Goal: Task Accomplishment & Management: Complete application form

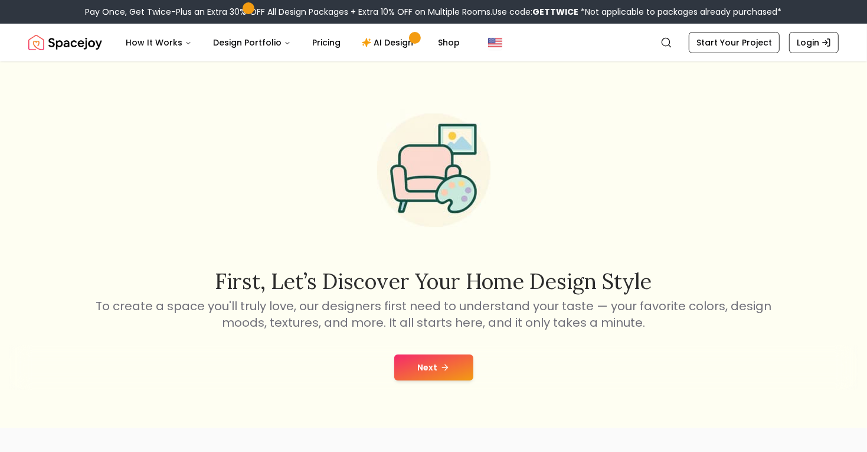
click at [417, 361] on button "Next" at bounding box center [433, 367] width 79 height 26
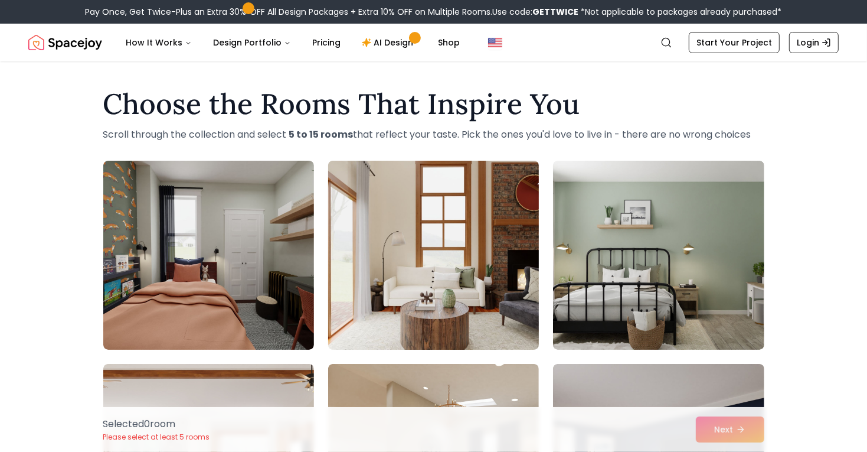
click at [406, 256] on img at bounding box center [433, 255] width 221 height 198
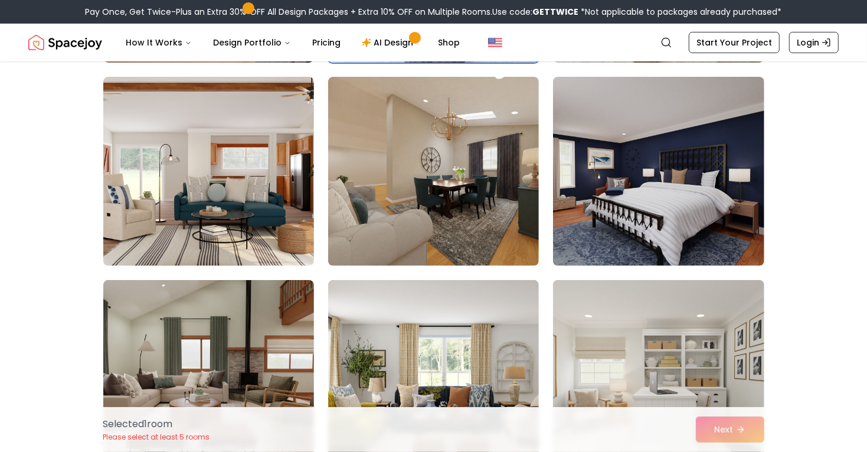
scroll to position [288, 0]
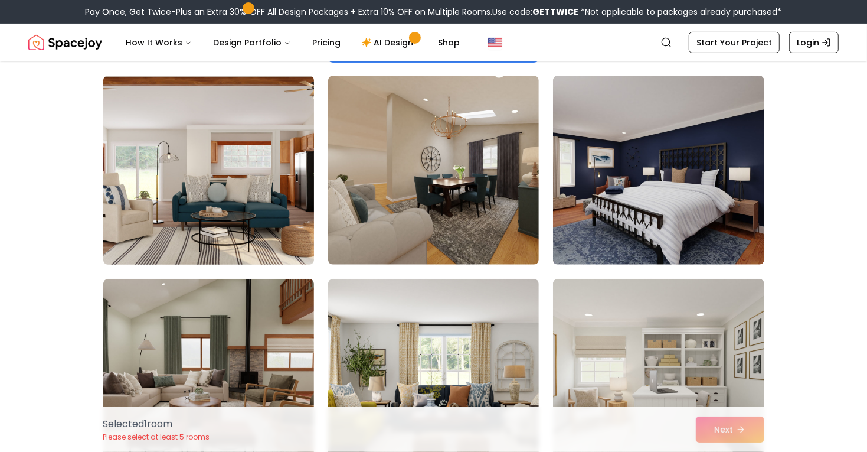
click at [281, 214] on img at bounding box center [208, 170] width 221 height 198
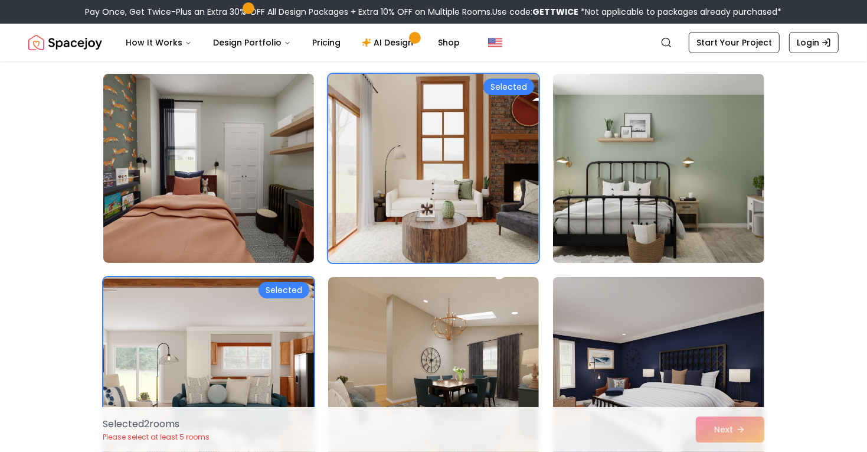
scroll to position [86, 0]
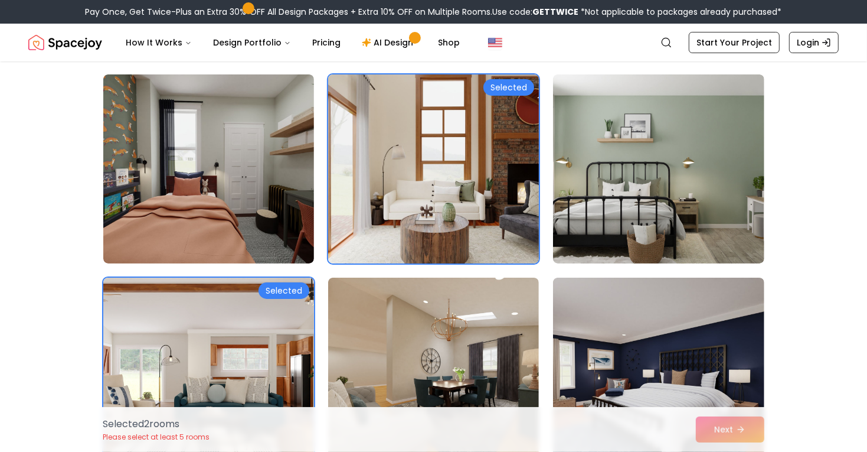
click at [502, 130] on img at bounding box center [433, 169] width 221 height 198
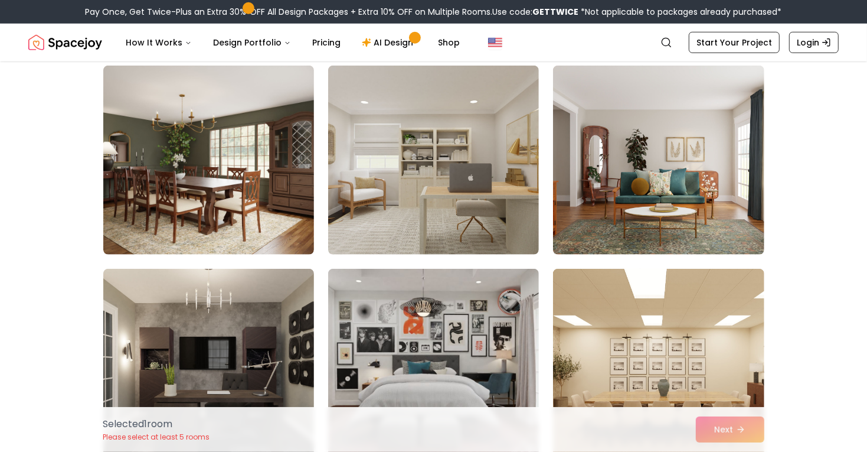
scroll to position [705, 0]
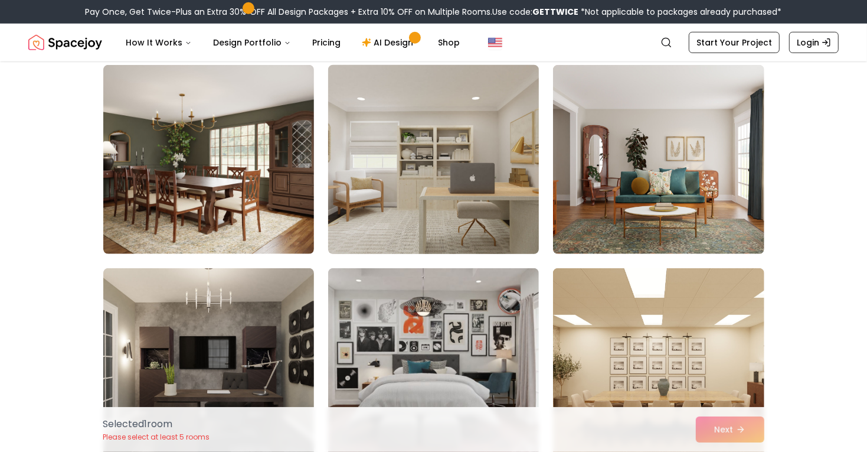
click at [467, 149] on img at bounding box center [433, 159] width 221 height 198
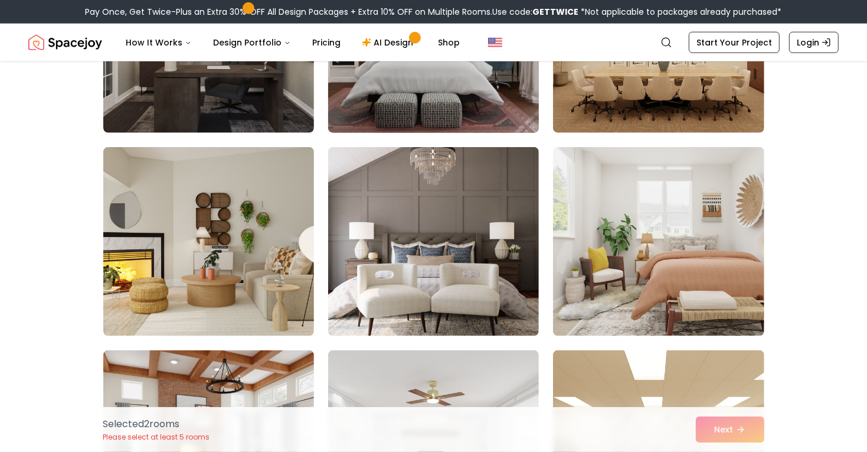
scroll to position [1037, 0]
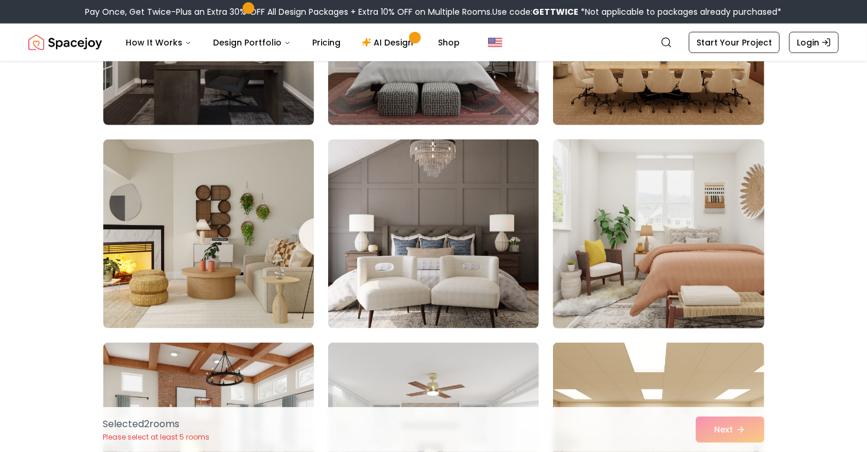
click at [615, 226] on img at bounding box center [658, 234] width 221 height 198
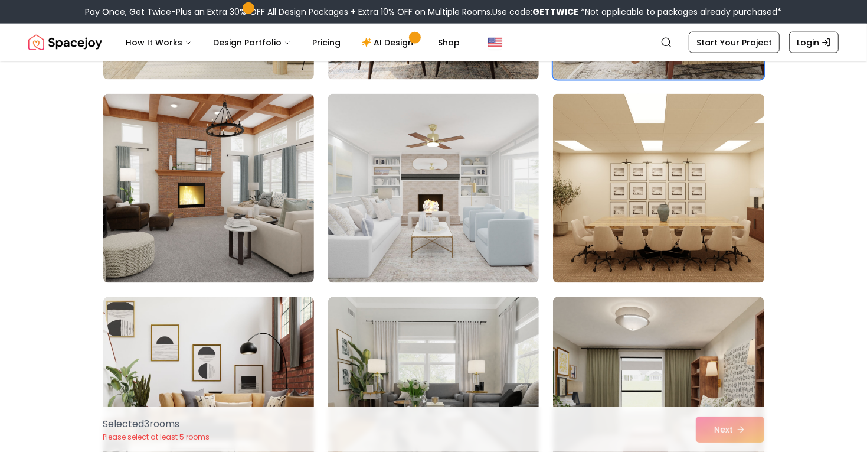
scroll to position [1287, 0]
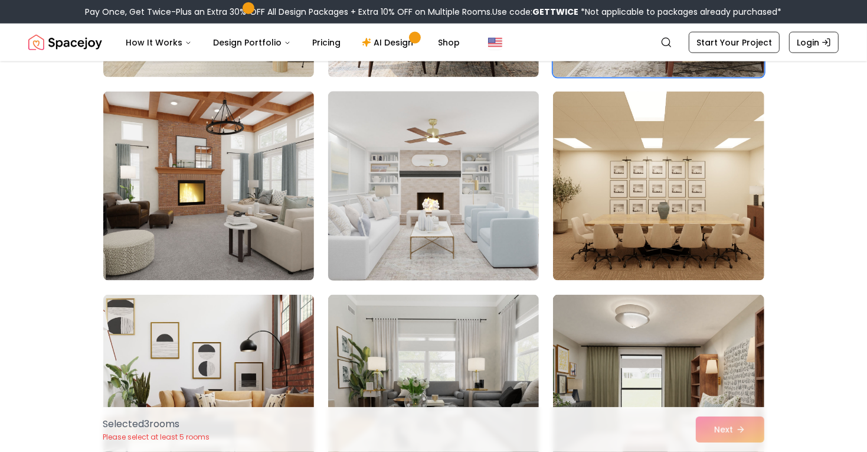
click at [437, 221] on img at bounding box center [433, 186] width 221 height 198
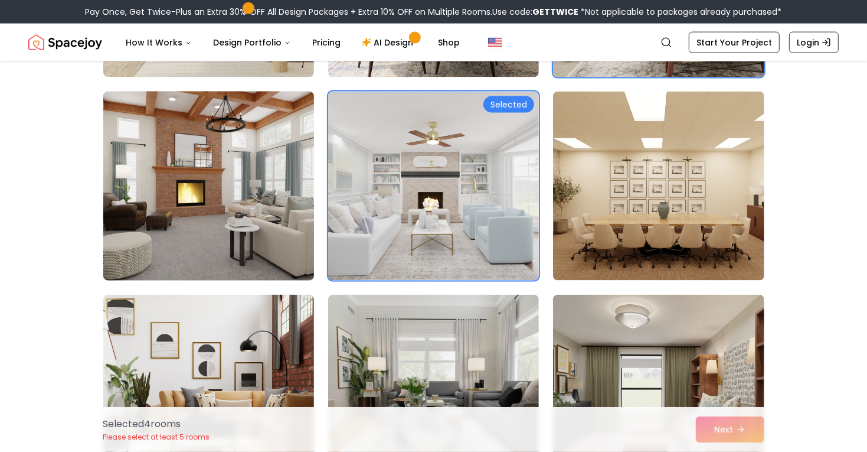
click at [223, 224] on img at bounding box center [208, 186] width 221 height 198
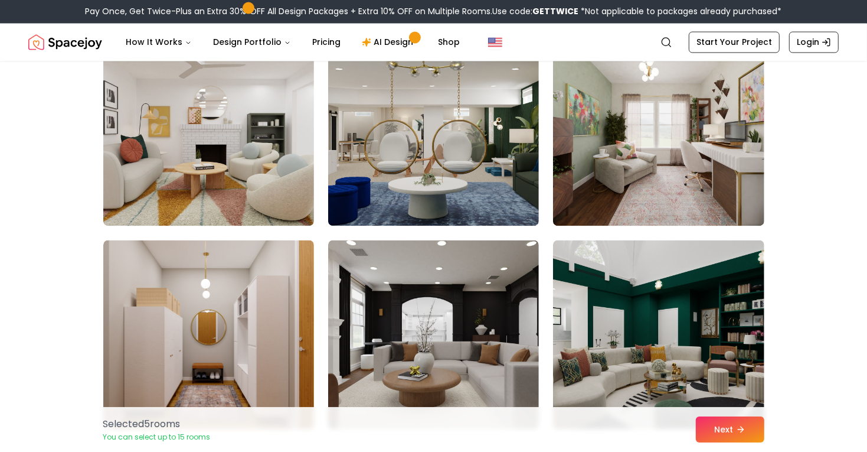
scroll to position [1748, 0]
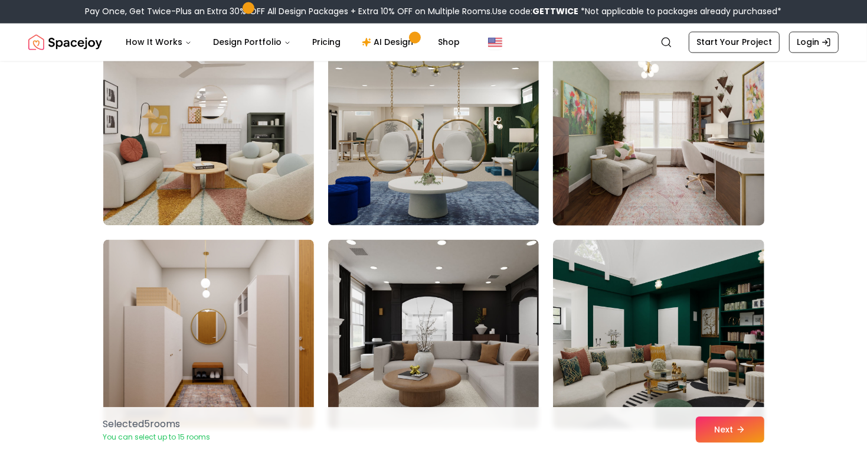
click at [650, 172] on img at bounding box center [658, 131] width 221 height 198
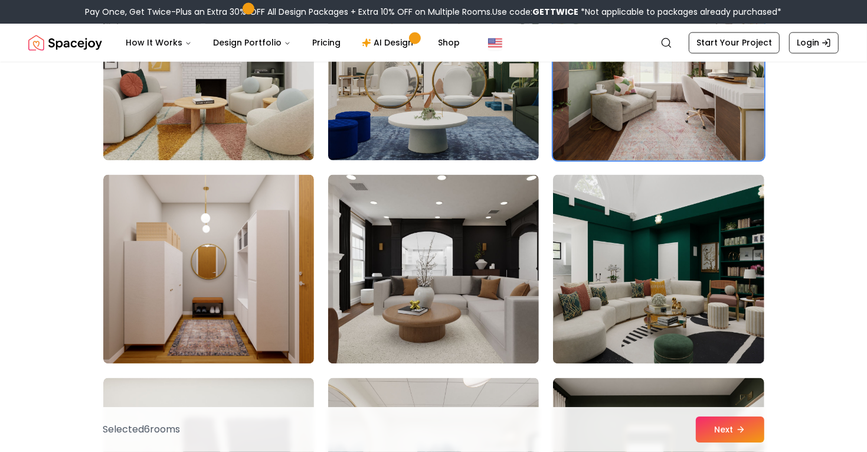
scroll to position [1953, 0]
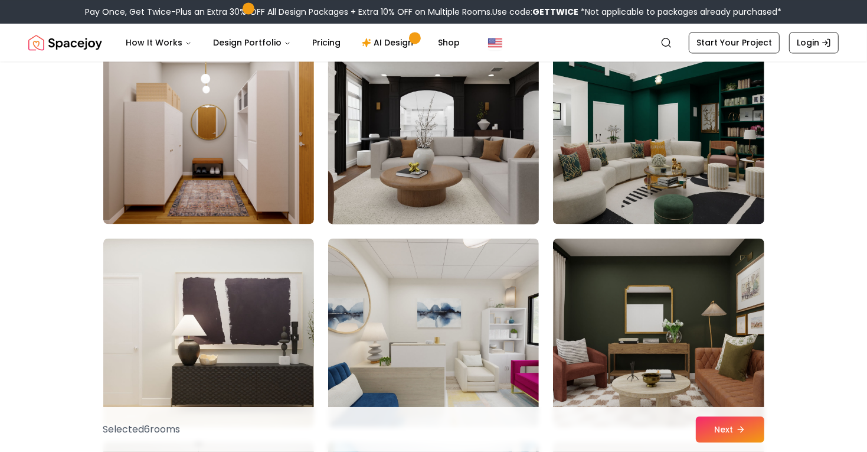
click at [450, 174] on img at bounding box center [433, 129] width 221 height 198
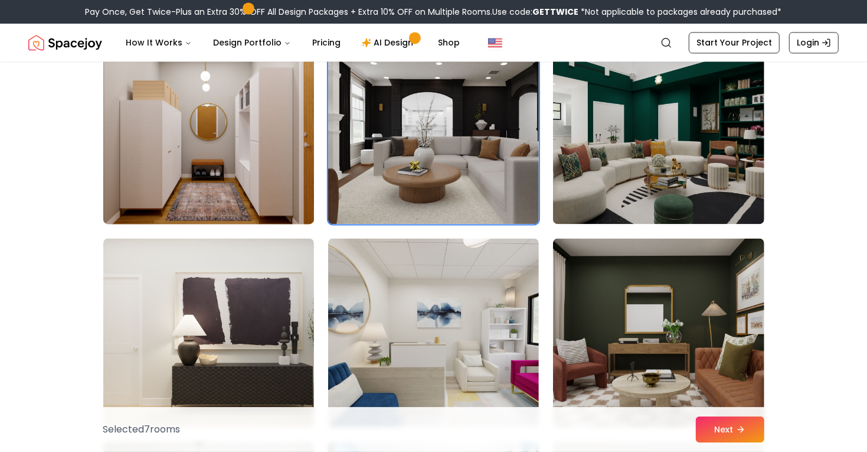
click at [251, 159] on img at bounding box center [208, 129] width 221 height 198
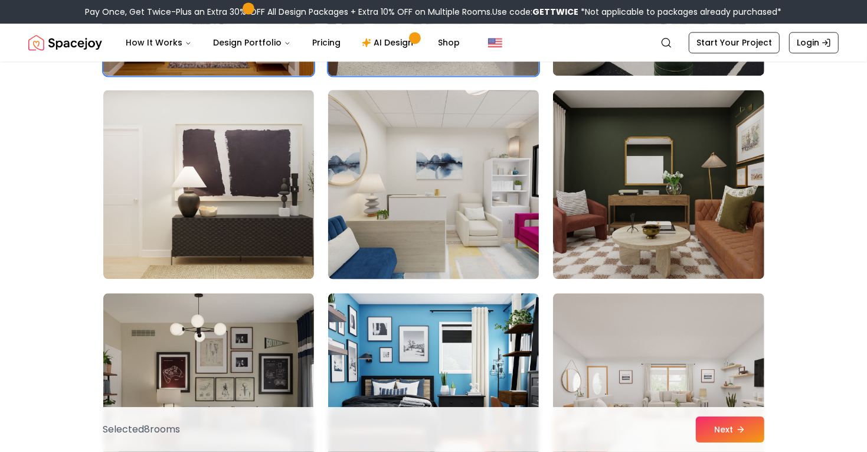
scroll to position [2103, 0]
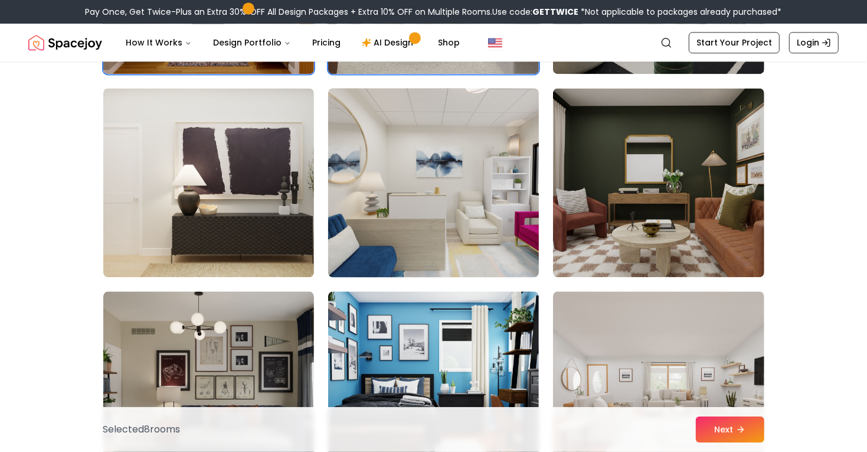
click at [405, 180] on img at bounding box center [433, 182] width 221 height 198
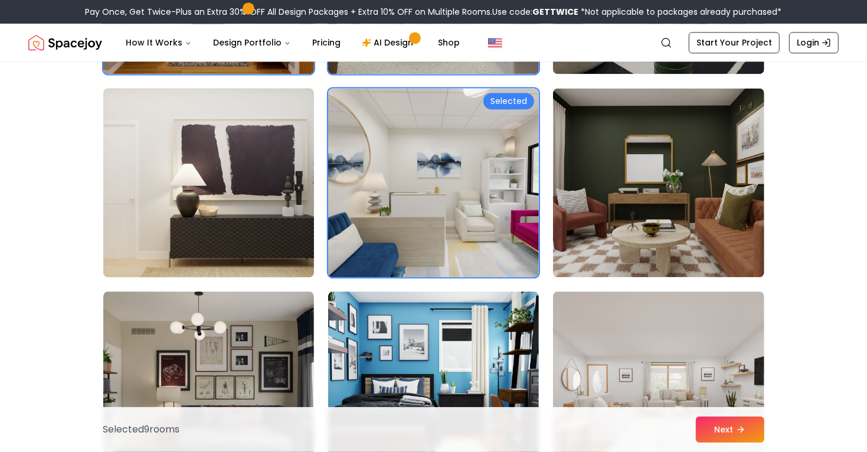
click at [243, 202] on img at bounding box center [208, 182] width 221 height 198
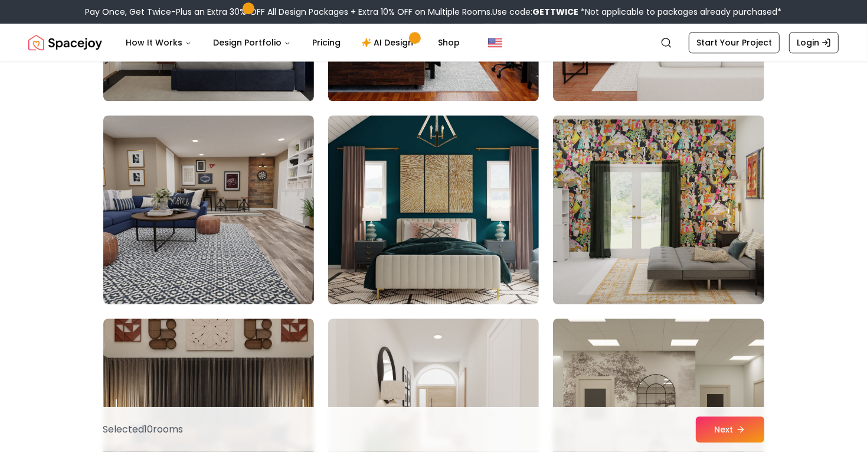
scroll to position [2487, 0]
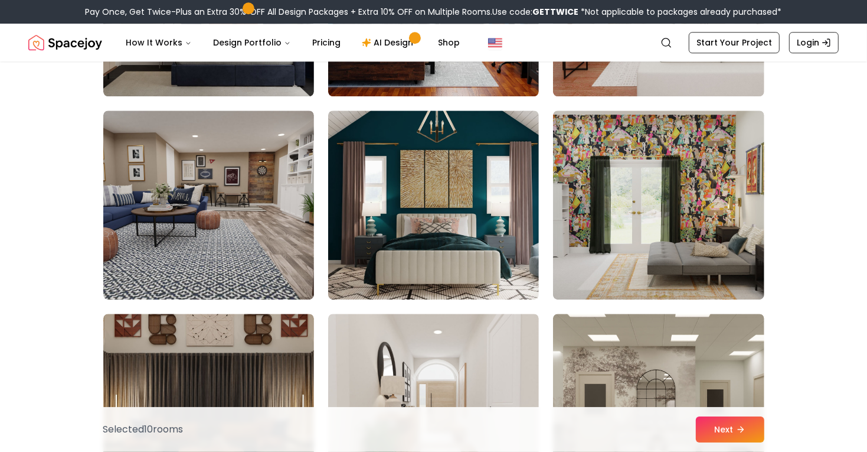
click at [243, 202] on img at bounding box center [208, 204] width 211 height 189
